Goal: Transaction & Acquisition: Purchase product/service

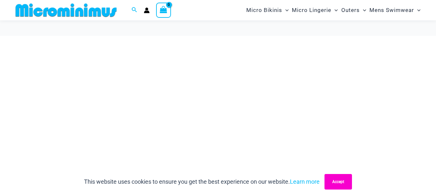
click at [343, 179] on button "Accept" at bounding box center [338, 182] width 27 height 16
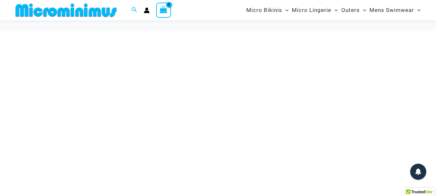
scroll to position [27, 0]
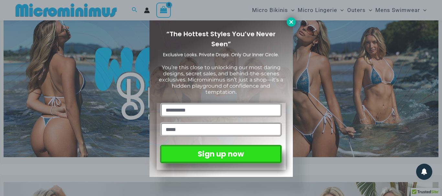
click at [294, 20] on button at bounding box center [290, 21] width 9 height 9
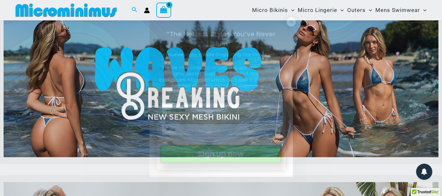
click at [0, 133] on div "“The Hottest Styles You’ve Never Seen” Exclusive Looks. Private Drops. Only Our…" at bounding box center [221, 98] width 442 height 196
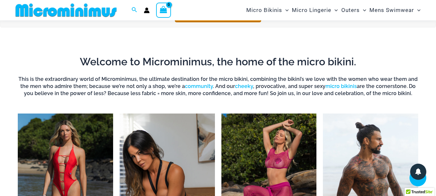
scroll to position [225, 0]
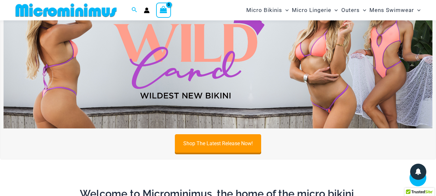
click at [127, 95] on img at bounding box center [218, 56] width 429 height 146
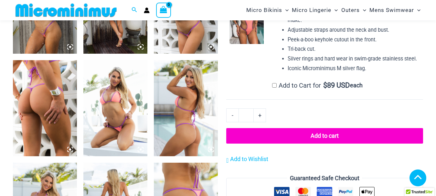
scroll to position [654, 0]
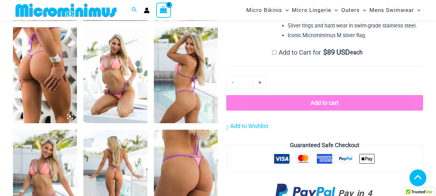
click at [197, 106] on img at bounding box center [186, 75] width 64 height 96
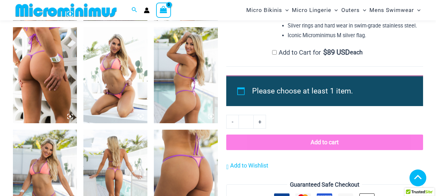
click at [196, 159] on div at bounding box center [218, 98] width 436 height 196
click at [186, 164] on div at bounding box center [218, 98] width 436 height 196
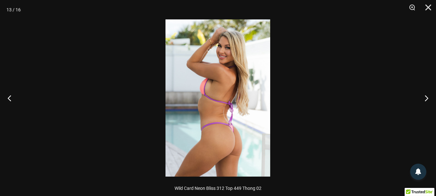
click at [233, 144] on img at bounding box center [218, 97] width 105 height 157
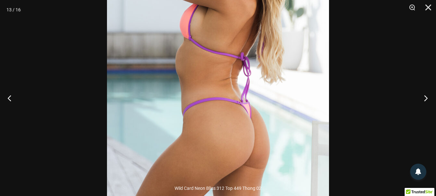
click at [428, 97] on button "Next" at bounding box center [424, 98] width 24 height 32
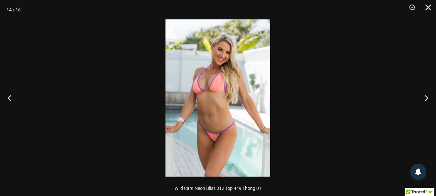
click at [227, 146] on img at bounding box center [218, 97] width 105 height 157
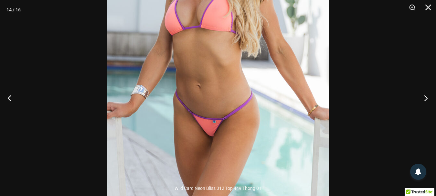
click at [431, 95] on button "Next" at bounding box center [424, 98] width 24 height 32
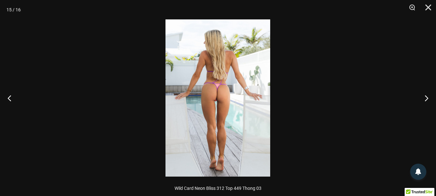
click at [214, 83] on img at bounding box center [218, 97] width 105 height 157
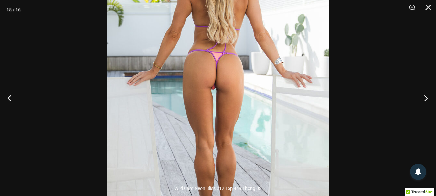
click at [426, 98] on button "Next" at bounding box center [424, 98] width 24 height 32
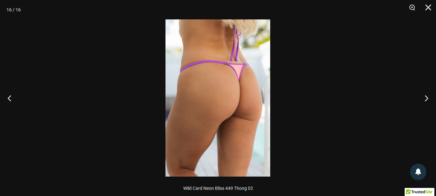
click at [253, 108] on img at bounding box center [218, 97] width 105 height 157
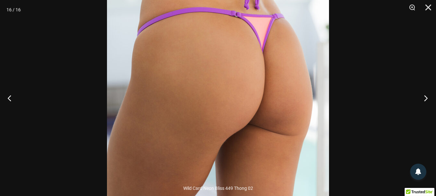
click at [426, 96] on button "Next" at bounding box center [424, 98] width 24 height 32
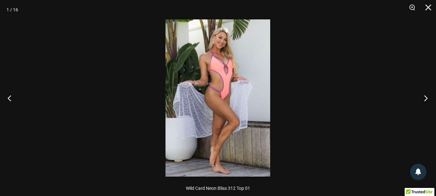
click at [423, 93] on button "Next" at bounding box center [424, 98] width 24 height 32
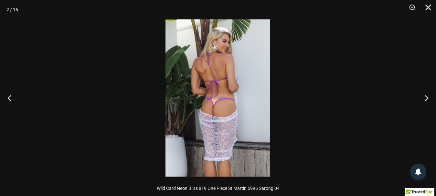
click at [231, 100] on img at bounding box center [218, 97] width 105 height 157
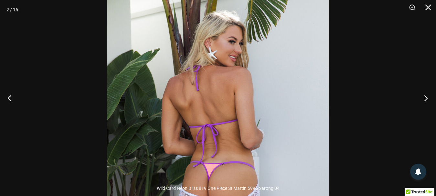
click at [427, 97] on button "Next" at bounding box center [424, 98] width 24 height 32
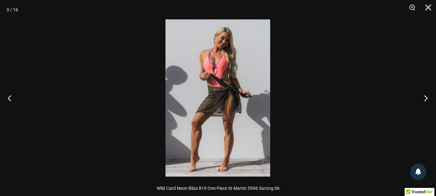
click at [427, 95] on button "Next" at bounding box center [424, 98] width 24 height 32
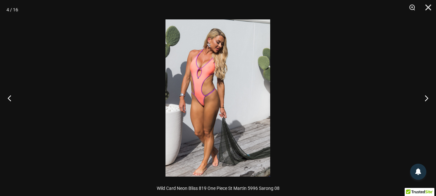
click at [210, 98] on img at bounding box center [218, 97] width 105 height 157
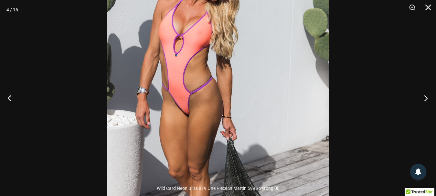
click at [429, 96] on button "Next" at bounding box center [424, 98] width 24 height 32
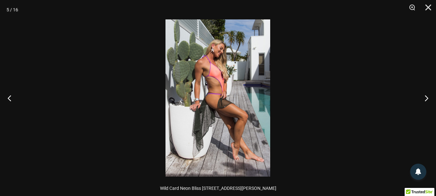
click at [211, 102] on img at bounding box center [218, 97] width 105 height 157
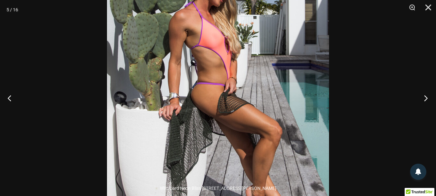
click at [425, 100] on button "Next" at bounding box center [424, 98] width 24 height 32
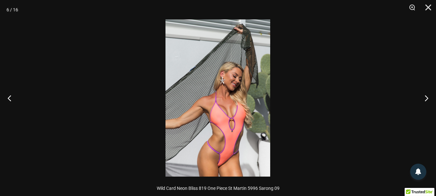
click at [228, 169] on img at bounding box center [218, 97] width 105 height 157
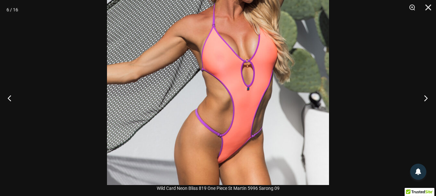
click at [427, 98] on button "Next" at bounding box center [424, 98] width 24 height 32
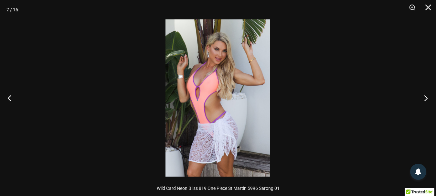
click at [427, 97] on button "Next" at bounding box center [424, 98] width 24 height 32
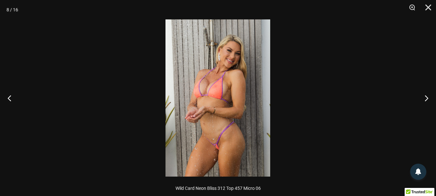
click at [206, 140] on img at bounding box center [218, 97] width 105 height 157
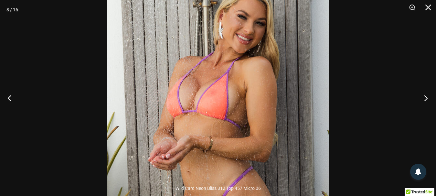
click at [426, 100] on button "Next" at bounding box center [424, 98] width 24 height 32
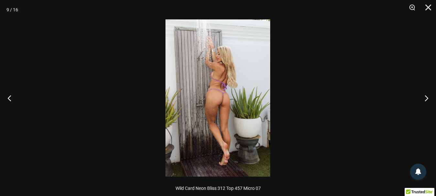
click at [220, 98] on img at bounding box center [218, 97] width 105 height 157
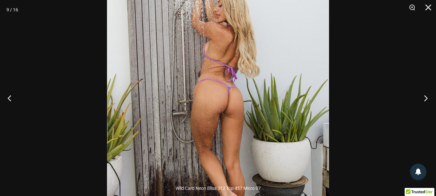
click at [426, 97] on button "Next" at bounding box center [424, 98] width 24 height 32
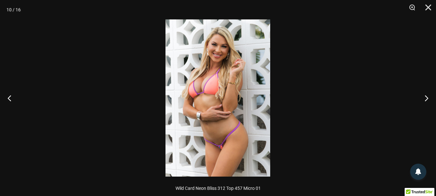
click at [254, 147] on img at bounding box center [218, 97] width 105 height 157
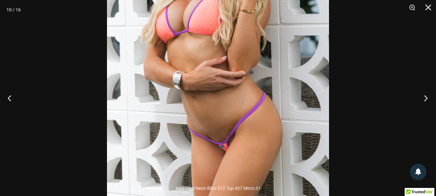
click at [426, 96] on button "Next" at bounding box center [424, 98] width 24 height 32
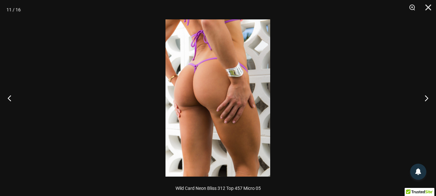
click at [186, 83] on img at bounding box center [218, 97] width 105 height 157
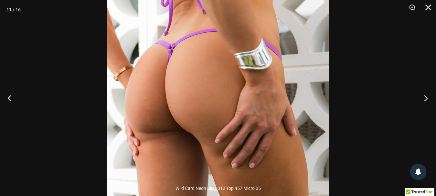
click at [429, 96] on button "Next" at bounding box center [424, 98] width 24 height 32
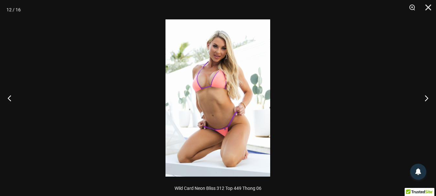
click at [386, 109] on div at bounding box center [218, 98] width 436 height 196
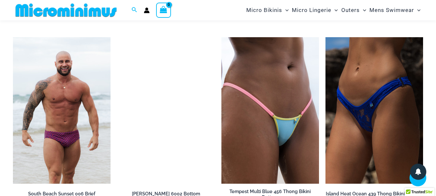
scroll to position [1742, 0]
